Goal: Use online tool/utility: Utilize a website feature to perform a specific function

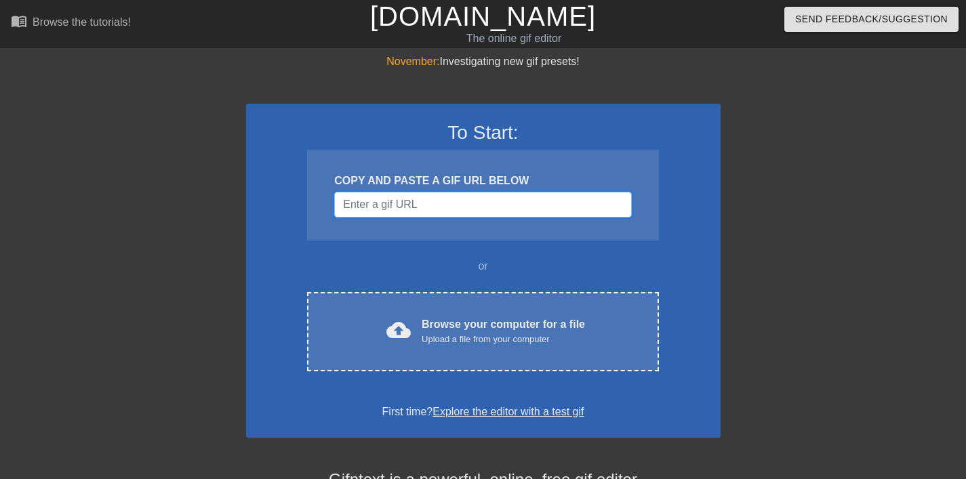
click at [447, 202] on input "Username" at bounding box center [482, 205] width 297 height 26
paste input "[URL][DOMAIN_NAME]"
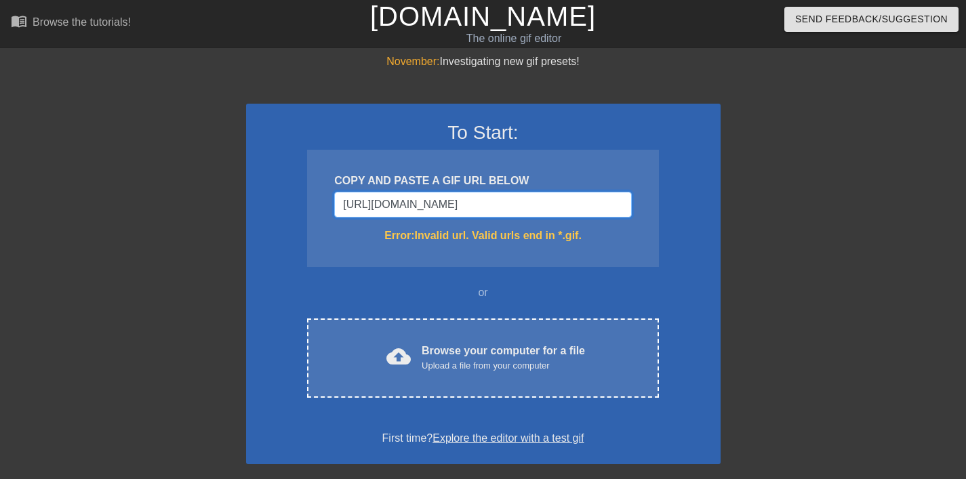
type input "[URL][DOMAIN_NAME]"
click at [574, 205] on input "[URL][DOMAIN_NAME]" at bounding box center [482, 205] width 297 height 26
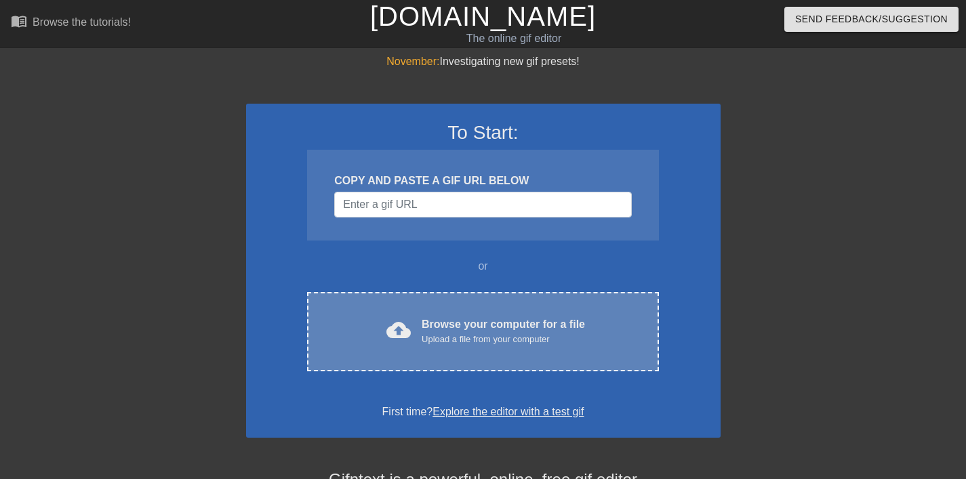
click at [485, 333] on div "Upload a file from your computer" at bounding box center [503, 340] width 163 height 14
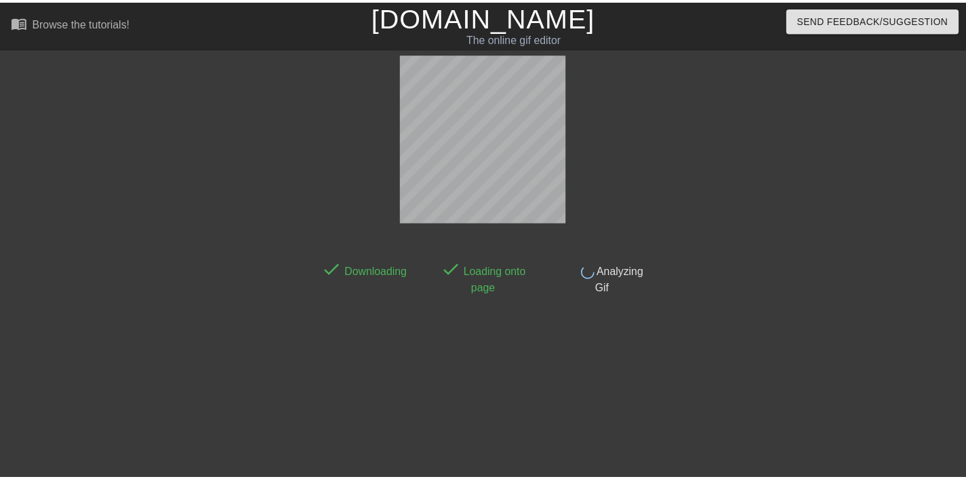
scroll to position [33, 0]
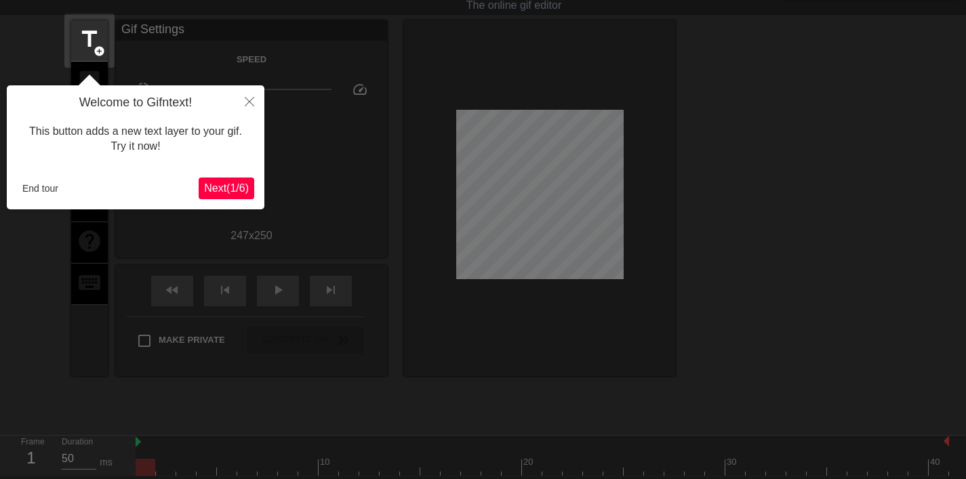
click at [235, 190] on span "Next ( 1 / 6 )" at bounding box center [226, 188] width 45 height 12
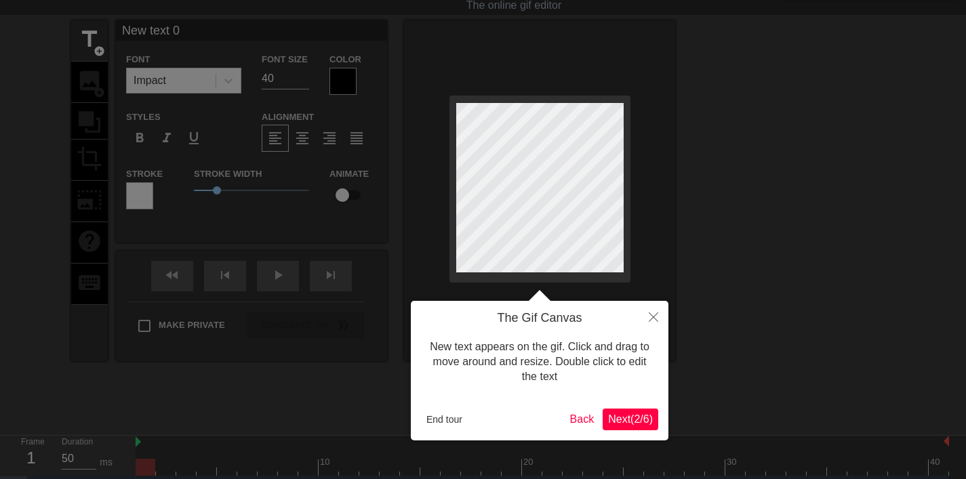
scroll to position [0, 0]
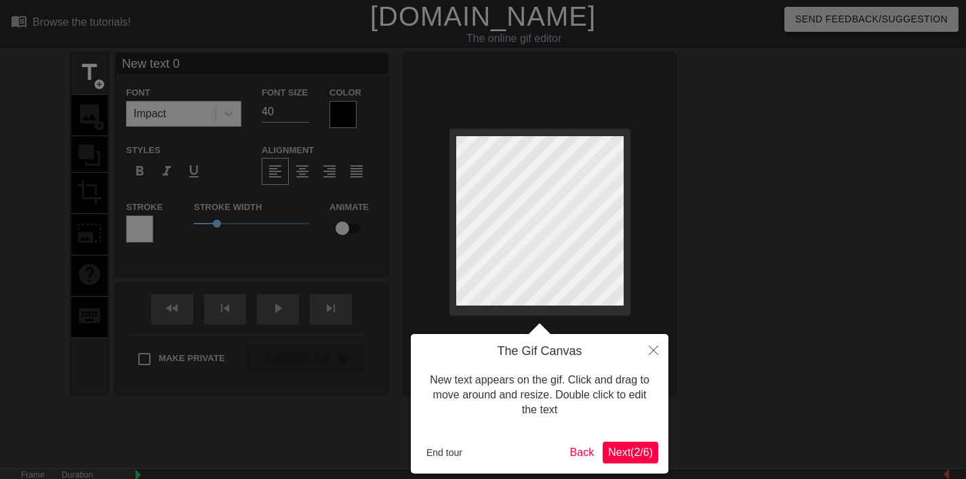
click at [634, 449] on span "Next ( 2 / 6 )" at bounding box center [630, 453] width 45 height 12
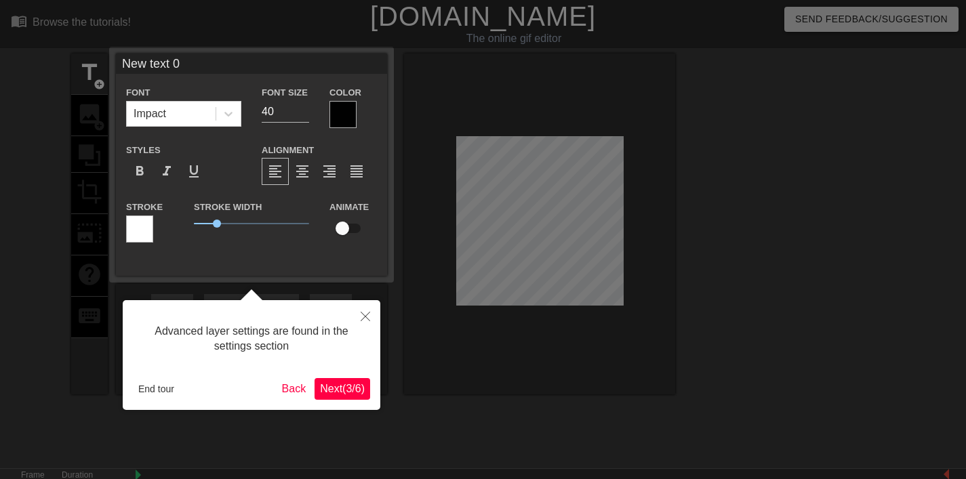
scroll to position [33, 0]
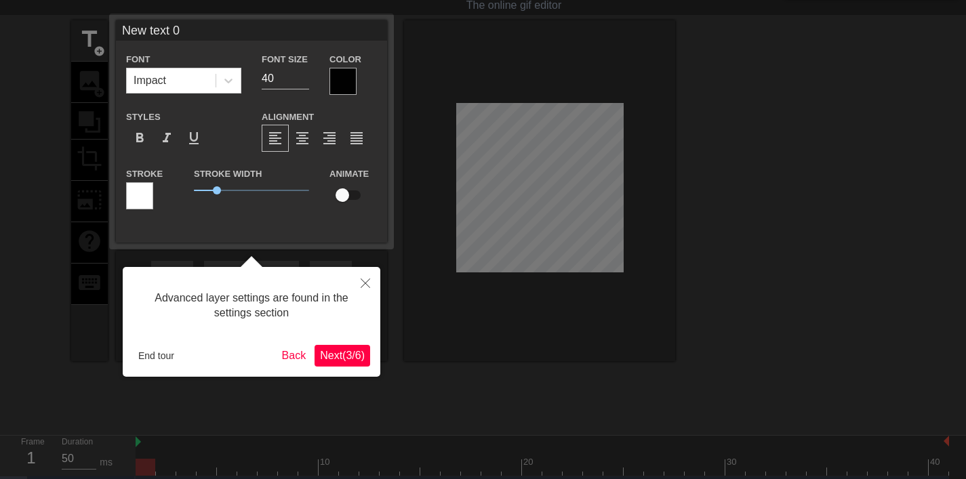
click at [328, 354] on span "Next ( 3 / 6 )" at bounding box center [342, 356] width 45 height 12
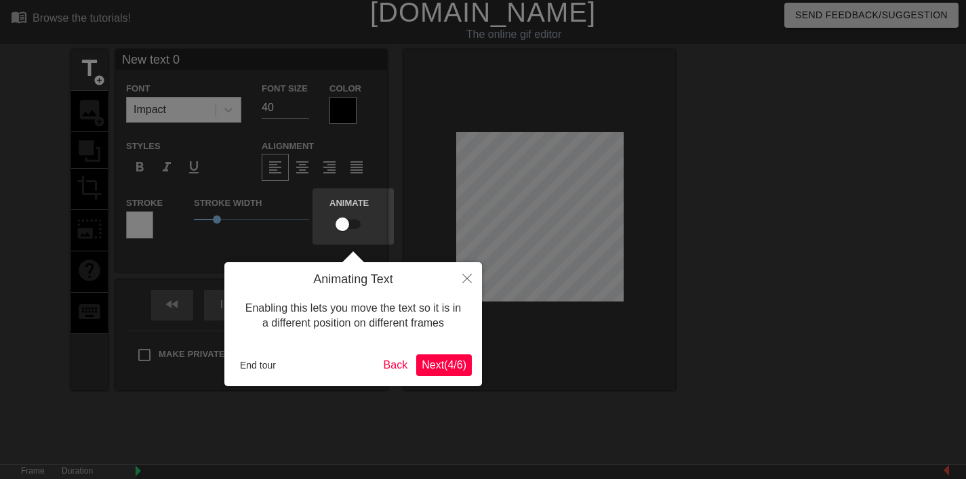
scroll to position [0, 0]
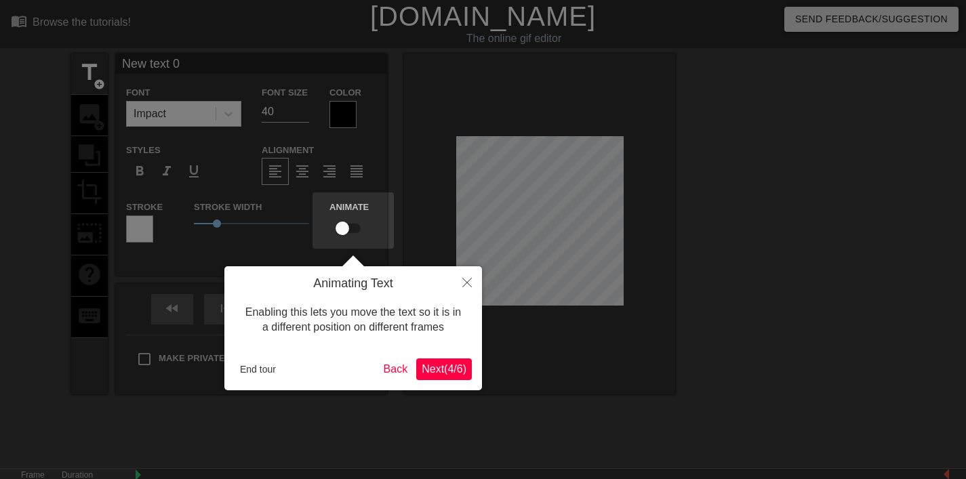
click at [458, 365] on span "Next ( 4 / 6 )" at bounding box center [444, 369] width 45 height 12
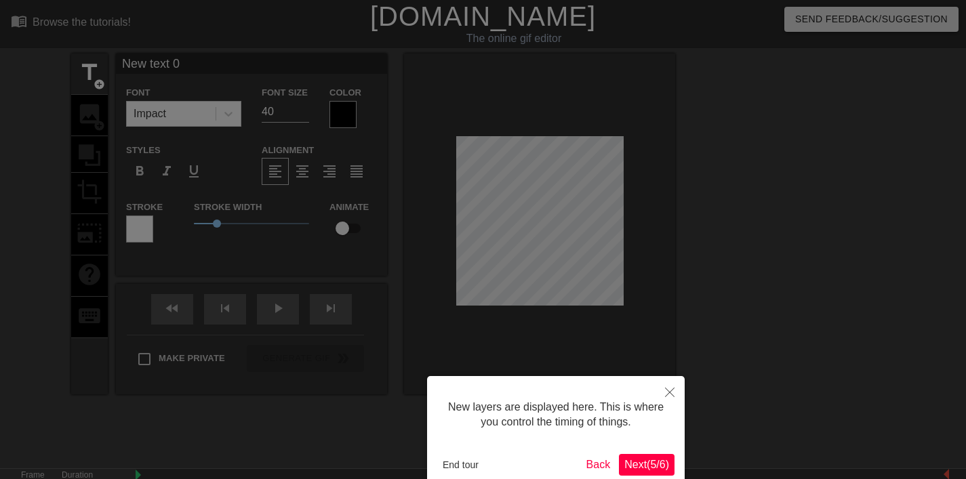
scroll to position [73, 0]
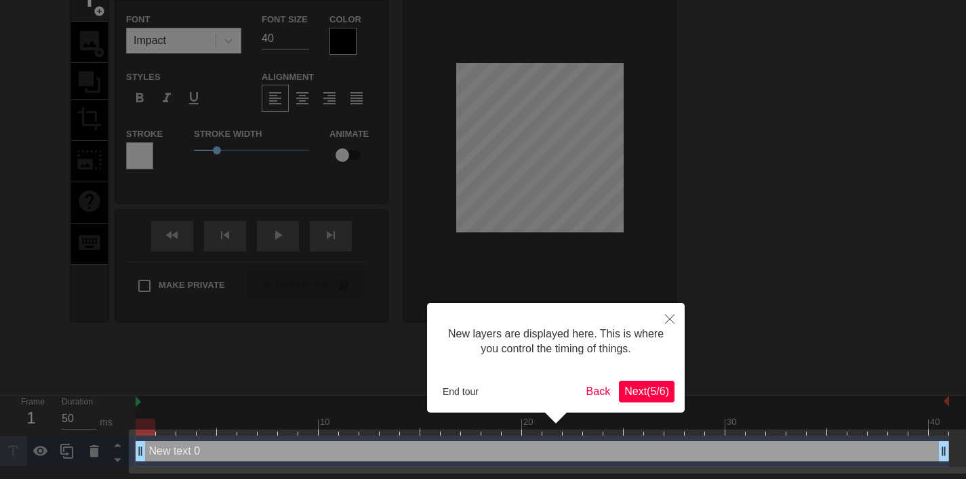
click at [651, 394] on span "Next ( 5 / 6 )" at bounding box center [646, 392] width 45 height 12
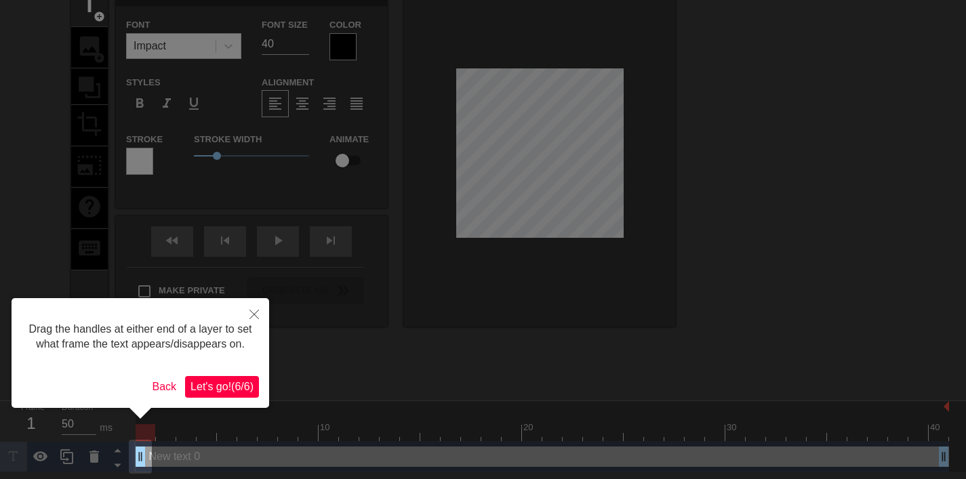
scroll to position [0, 0]
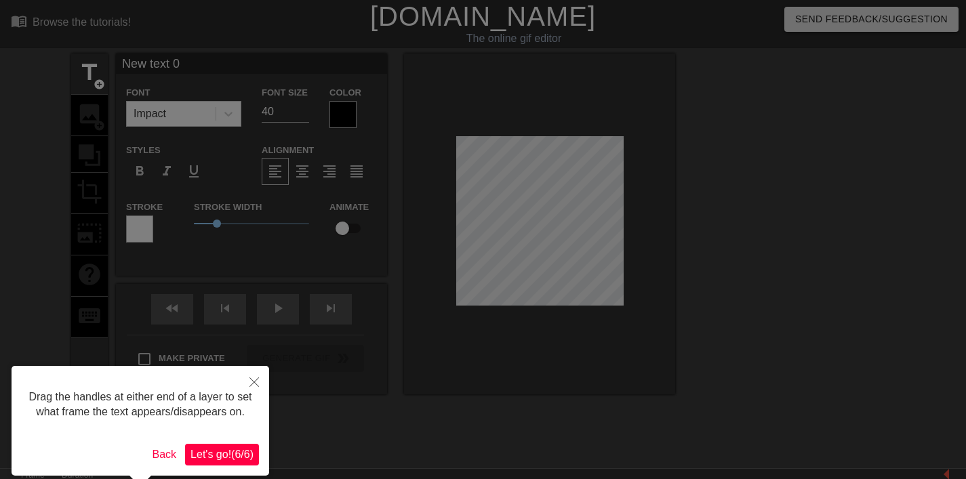
click at [226, 460] on span "Let's go! ( 6 / 6 )" at bounding box center [221, 455] width 63 height 12
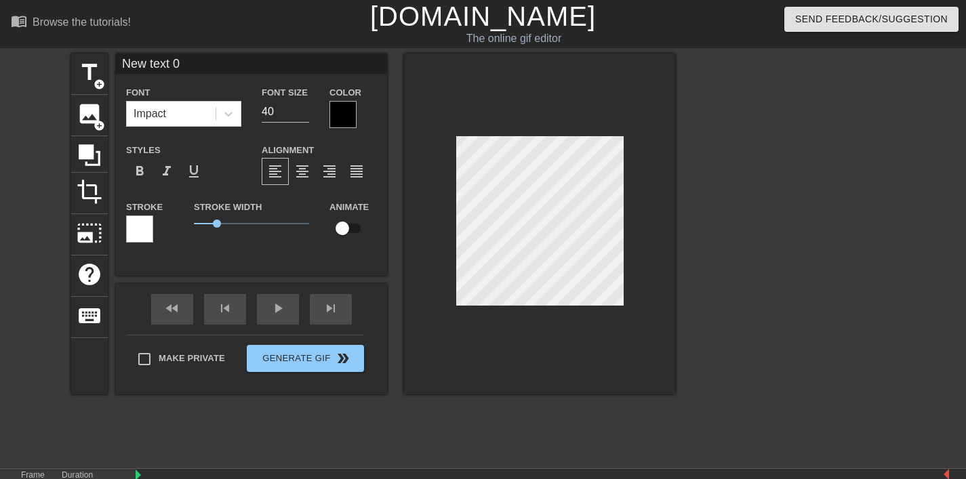
scroll to position [2, 3]
type input "d"
type textarea "d"
type input "de"
type textarea "de"
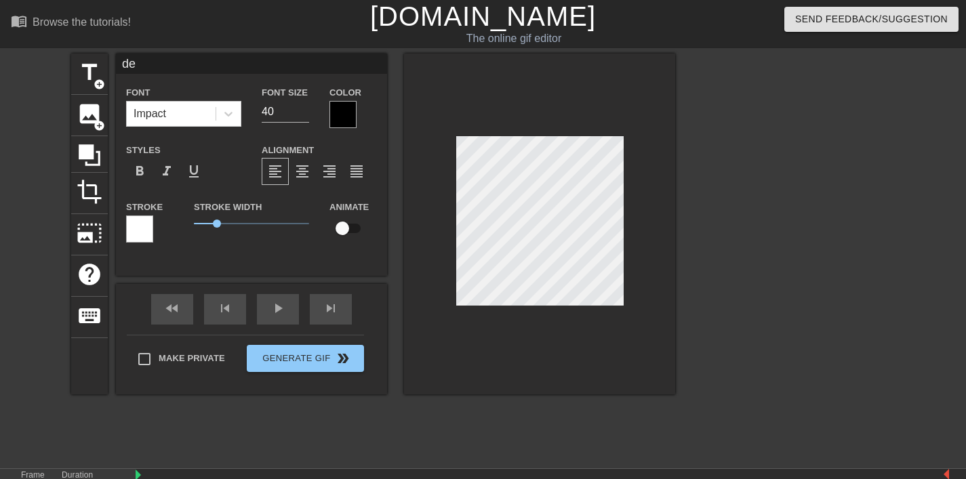
type input "den"
type textarea "deng"
type input "deng'n"
type textarea "deng'n"
type input "deng'ni"
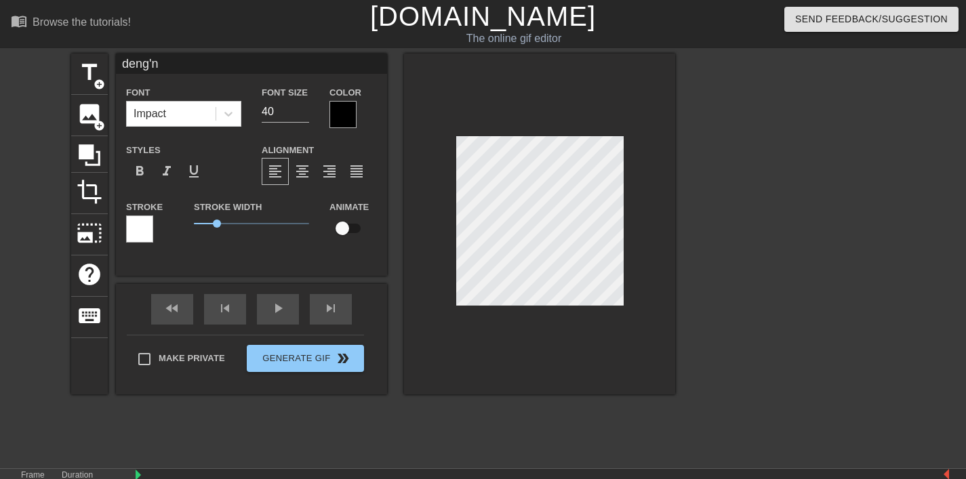
type textarea "deng'ni"
type input "等你"
type textarea "等你"
type input "等你o"
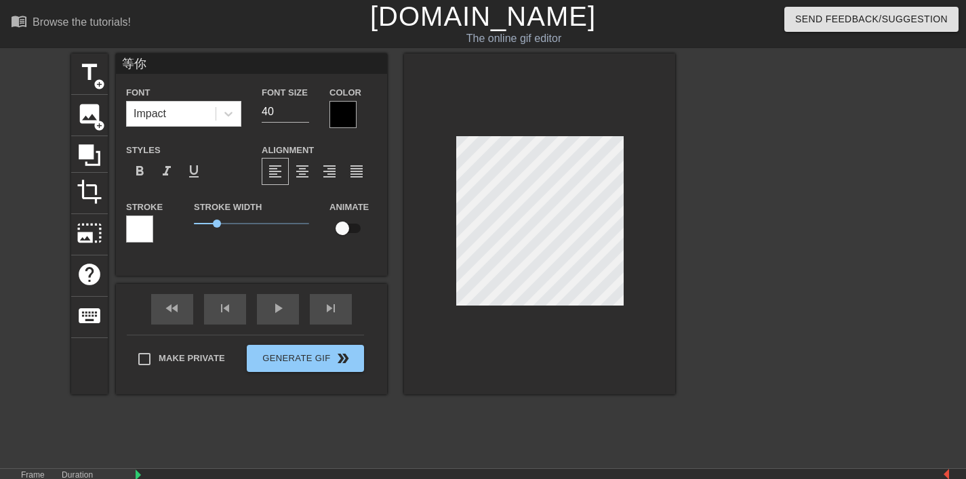
type textarea "等你o"
type input "等你哦"
type textarea "等你哦"
click at [731, 255] on div at bounding box center [792, 257] width 203 height 407
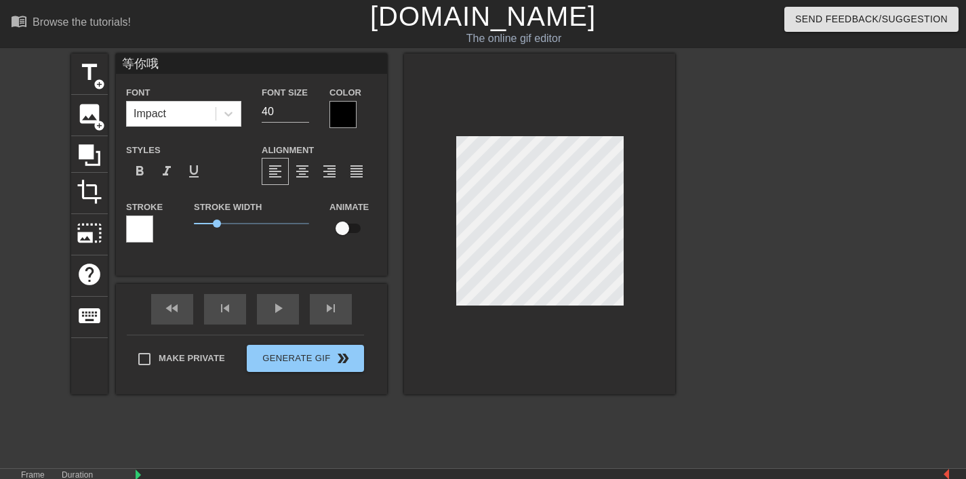
click at [759, 249] on div at bounding box center [792, 257] width 203 height 407
